Goal: Task Accomplishment & Management: Manage account settings

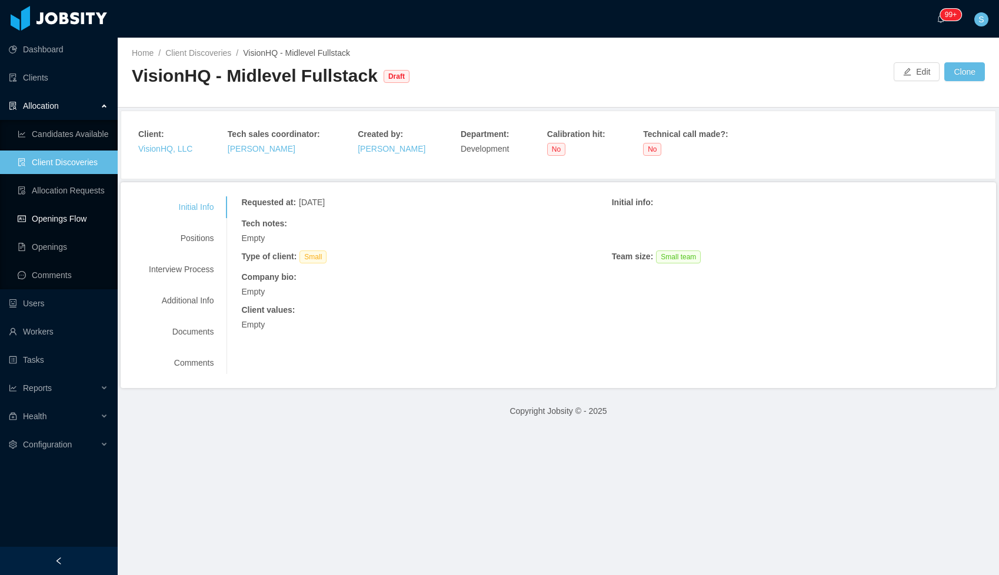
click at [73, 213] on link "Openings Flow" at bounding box center [63, 219] width 91 height 24
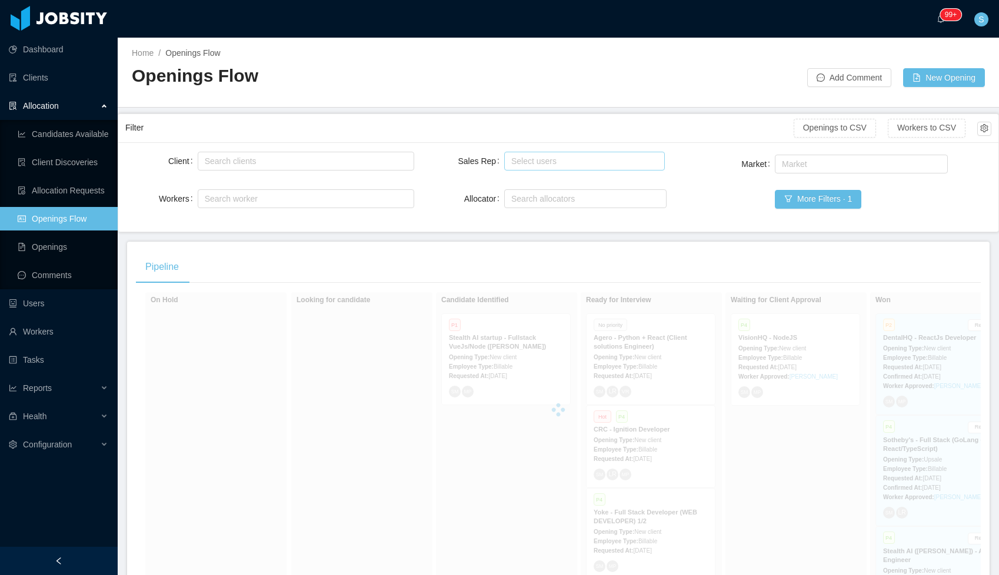
click at [528, 162] on div "Select users" at bounding box center [581, 161] width 141 height 12
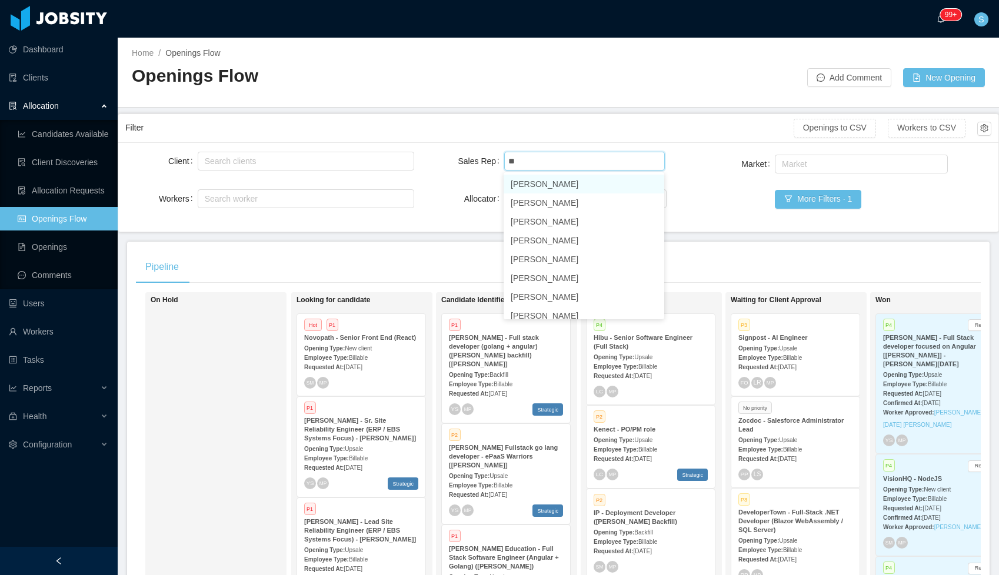
type input "***"
click at [537, 184] on li "[PERSON_NAME]" at bounding box center [584, 184] width 161 height 19
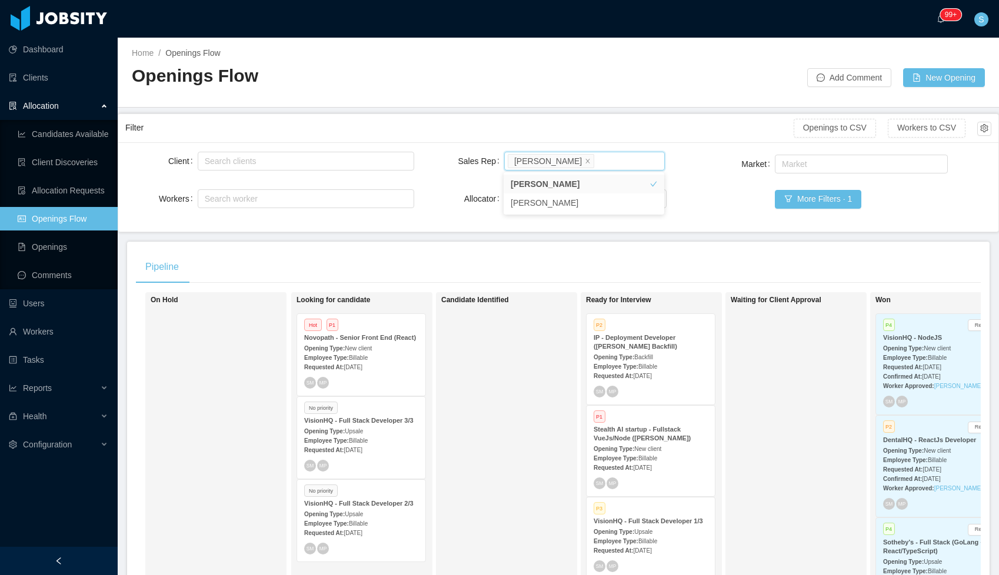
click at [686, 382] on div "P2 IP - Deployment Developer ([PERSON_NAME] Backfill) Opening Type: Backfill Em…" at bounding box center [651, 359] width 128 height 91
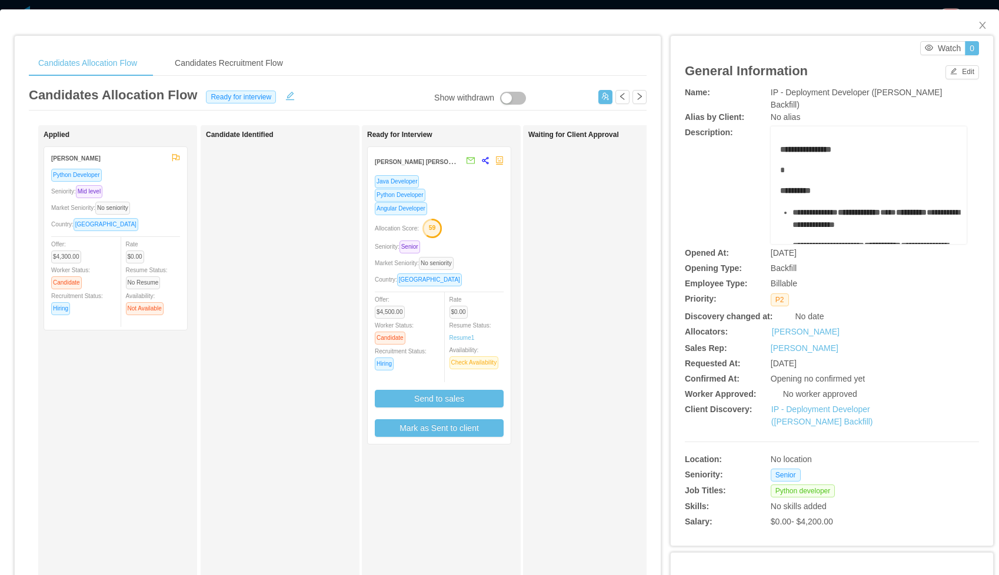
click at [461, 193] on div "Python Developer" at bounding box center [439, 195] width 129 height 14
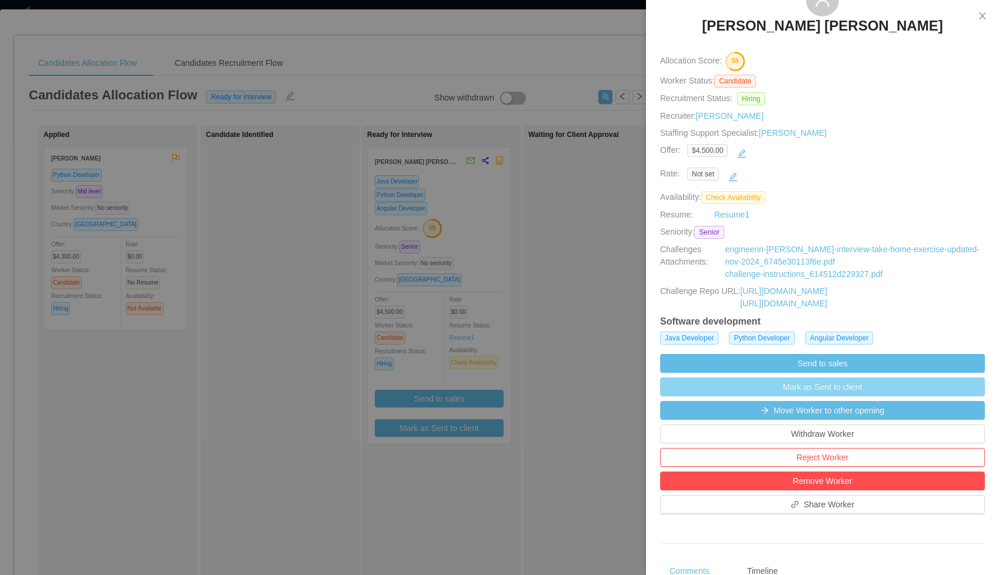
scroll to position [78, 0]
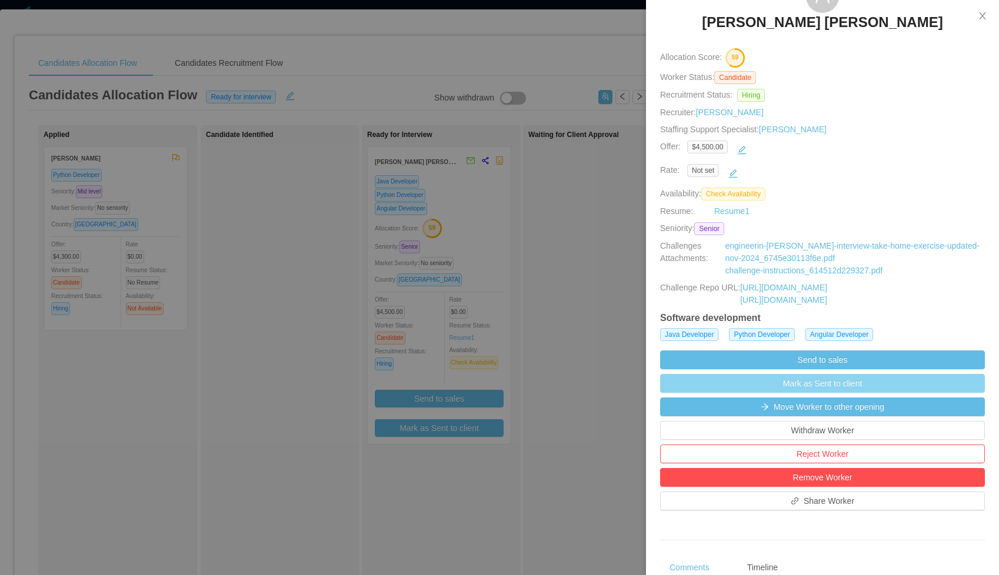
click at [857, 380] on button "Mark as Sent to client" at bounding box center [822, 383] width 325 height 19
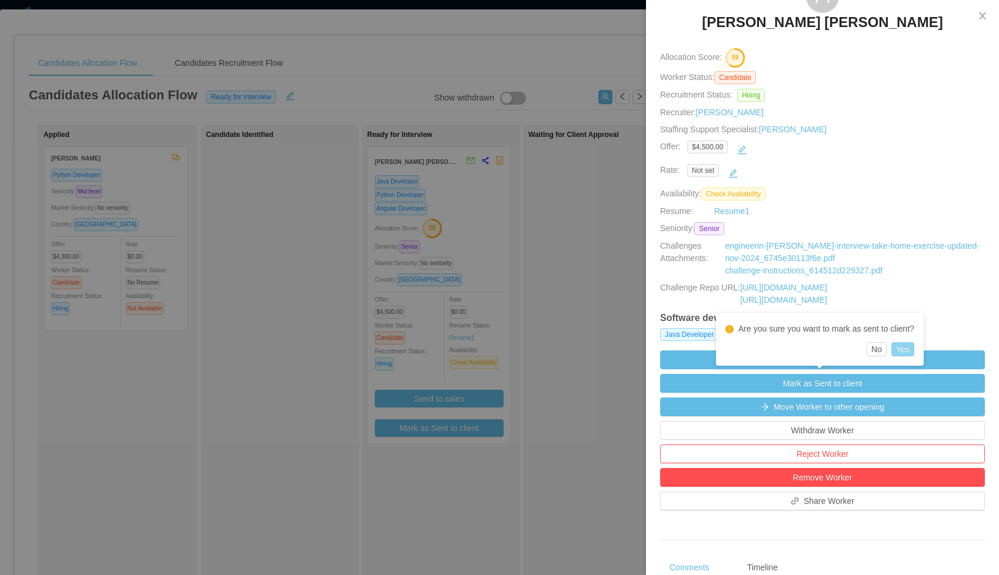
click at [901, 350] on button "Yes" at bounding box center [902, 349] width 23 height 14
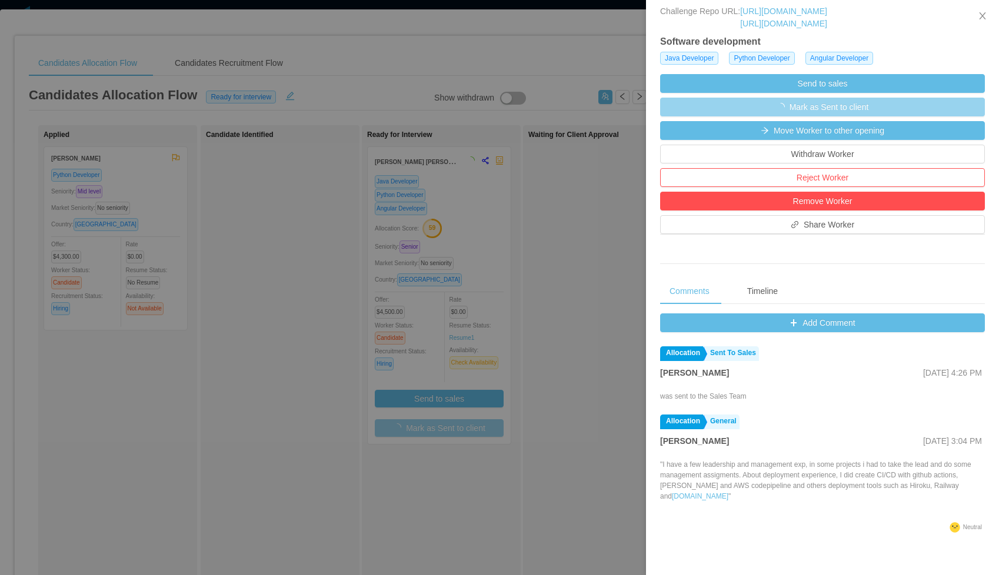
scroll to position [356, 0]
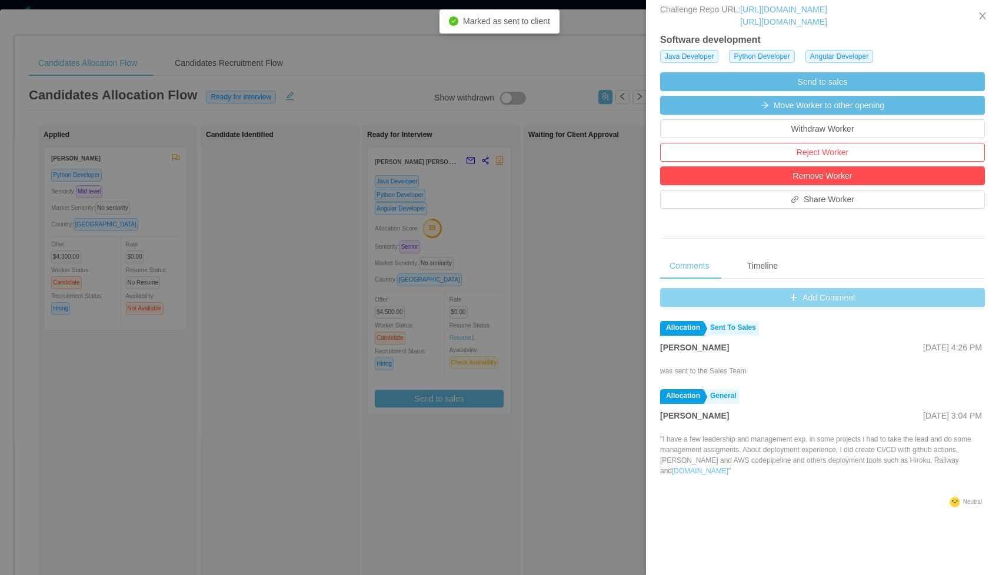
click at [828, 304] on button "Add Comment" at bounding box center [822, 297] width 325 height 19
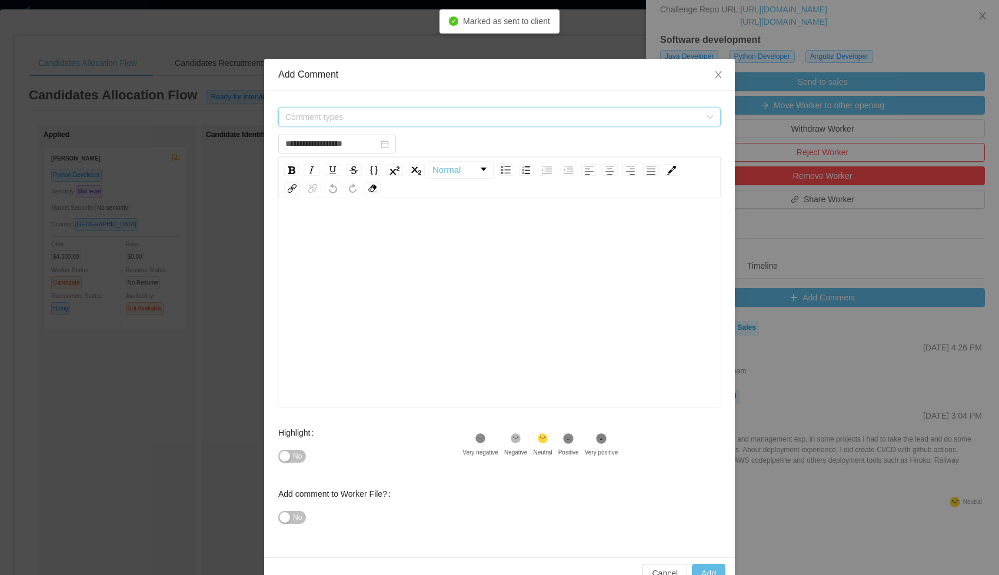
click at [392, 115] on span "Comment types" at bounding box center [492, 117] width 415 height 12
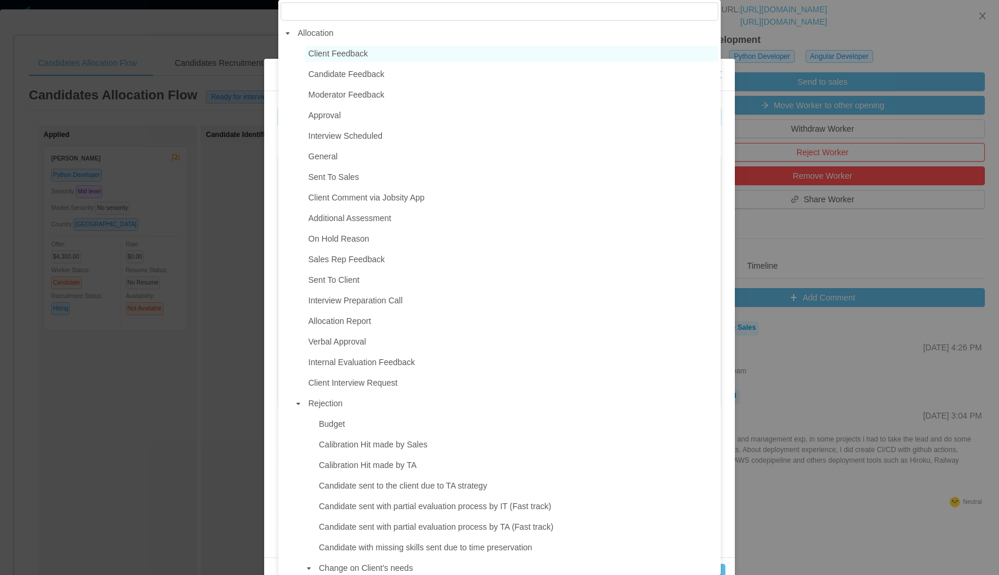
click at [317, 59] on span "Client Feedback" at bounding box center [511, 54] width 413 height 16
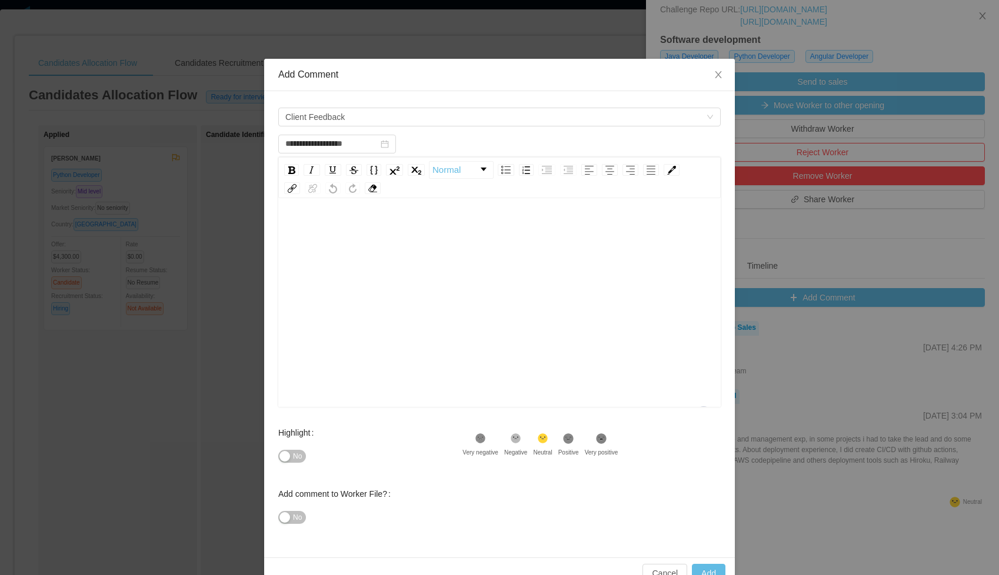
click at [328, 228] on div "To enrich screen reader interactions, please activate Accessibility in Grammarl…" at bounding box center [500, 230] width 424 height 24
click at [712, 571] on button "Add" at bounding box center [709, 573] width 34 height 19
type input "**********"
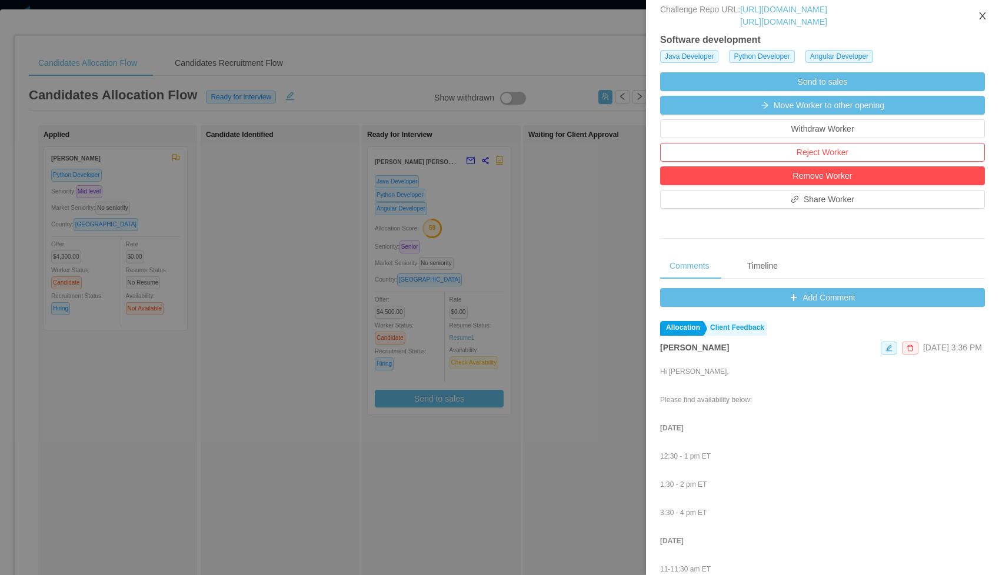
click at [981, 16] on icon "icon: close" at bounding box center [982, 15] width 9 height 9
